Goal: Check status

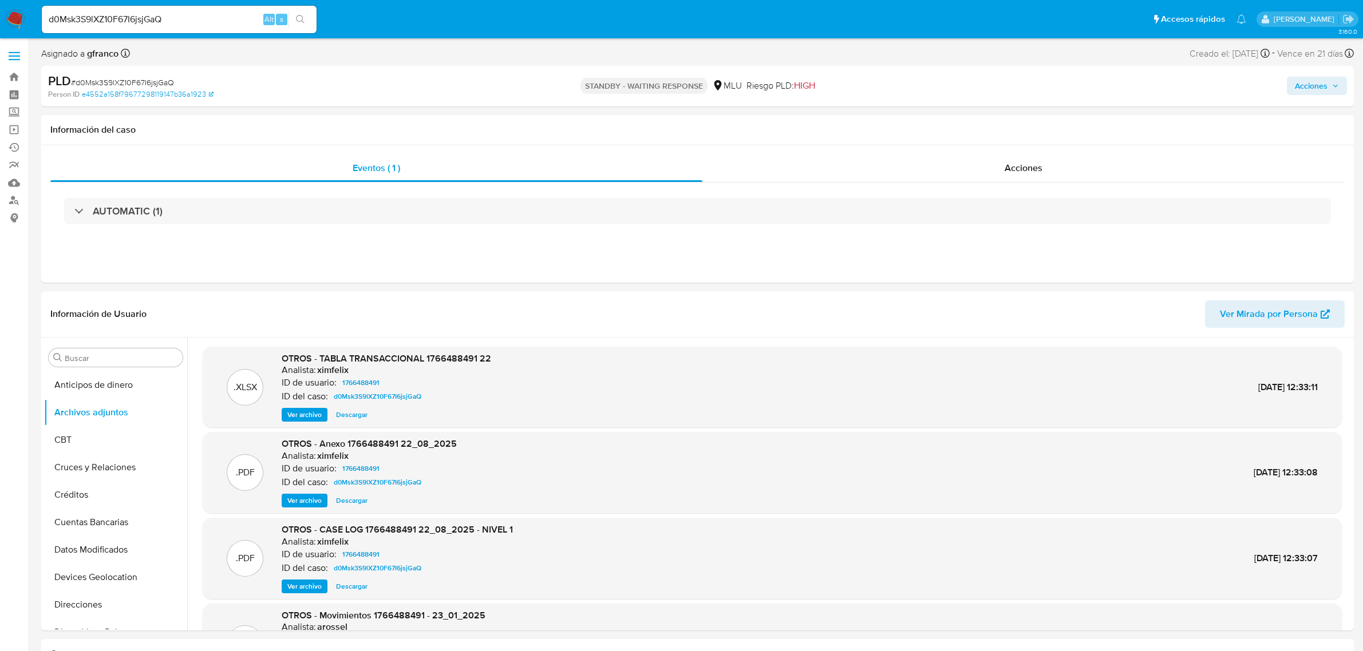
select select "10"
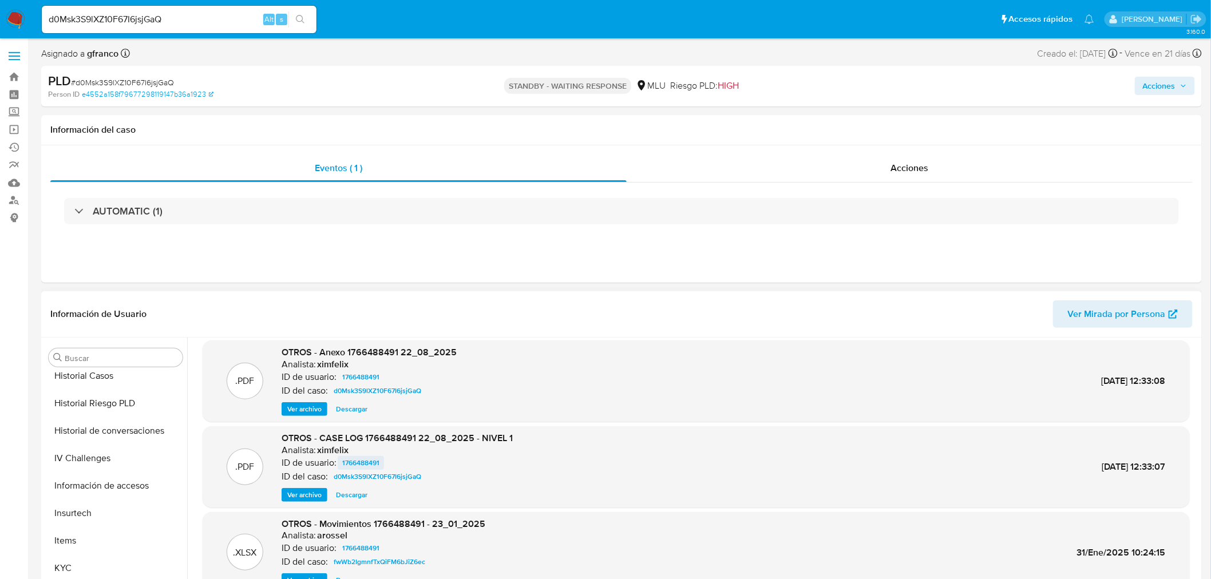
scroll to position [96, 0]
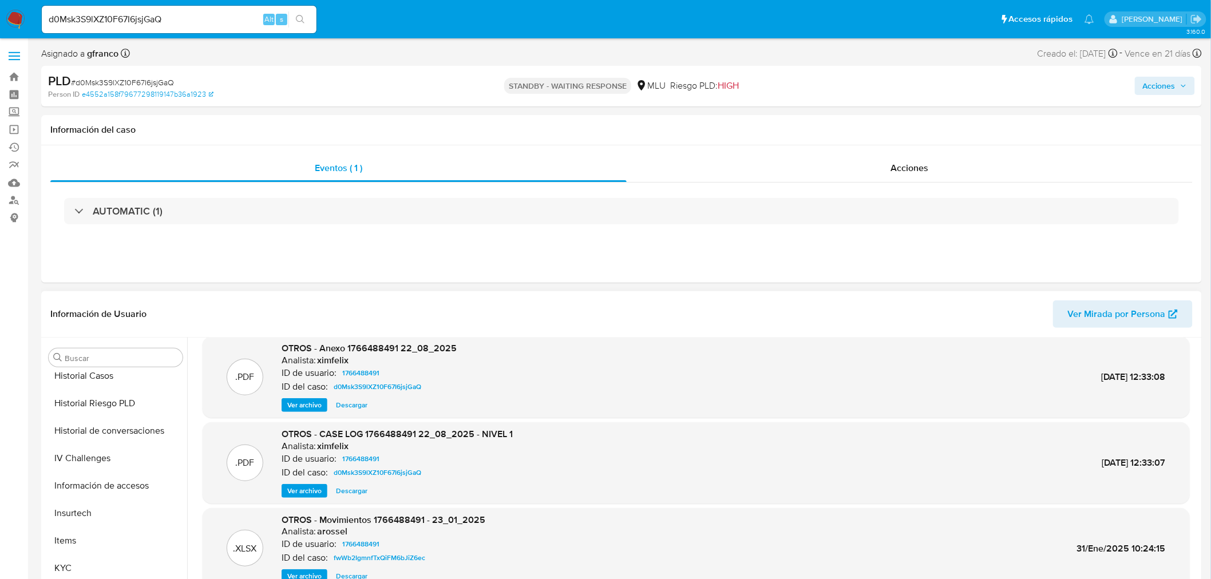
click at [302, 488] on span "Ver archivo" at bounding box center [304, 490] width 34 height 11
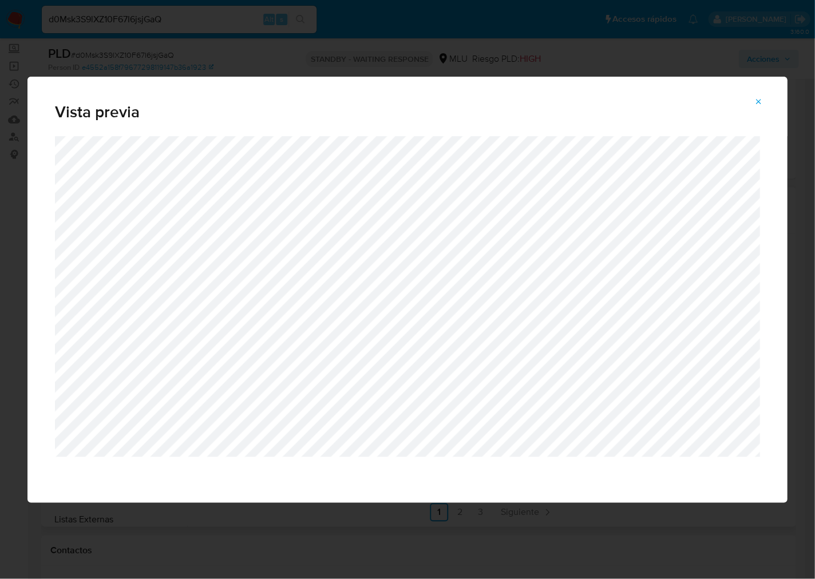
scroll to position [273, 0]
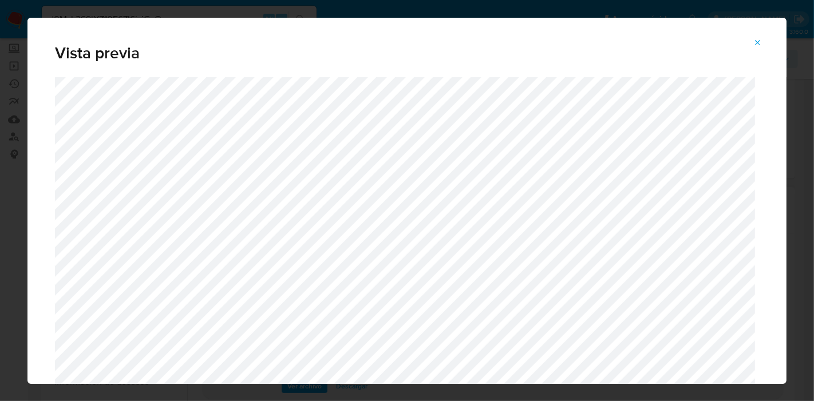
click at [765, 295] on div "Attachment preview" at bounding box center [406, 260] width 759 height 366
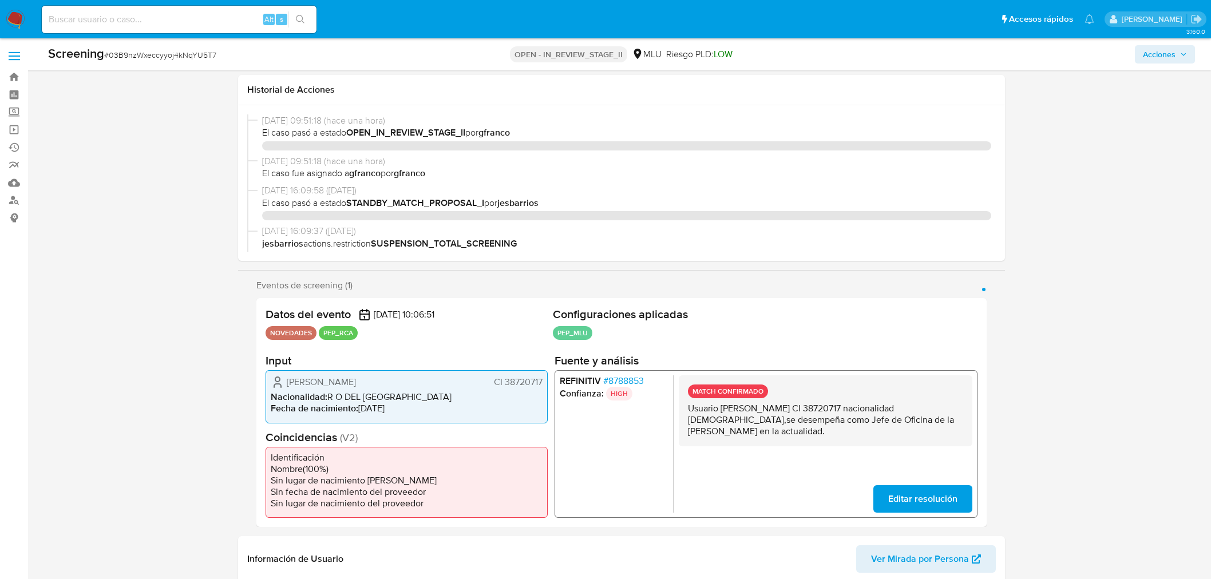
select select "10"
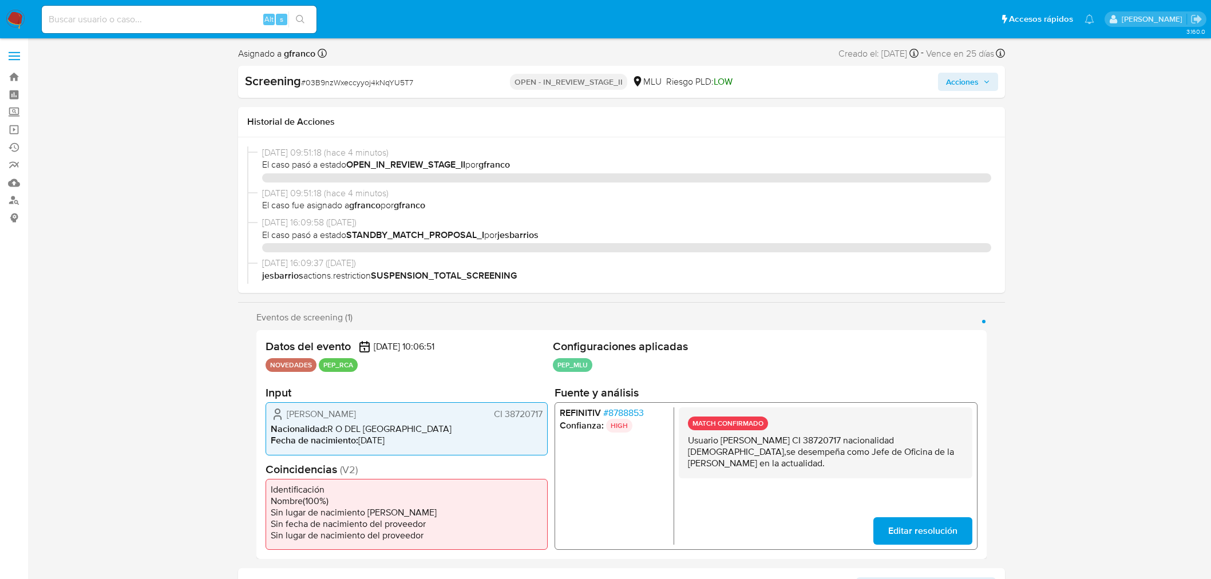
select select "10"
